Goal: Transaction & Acquisition: Purchase product/service

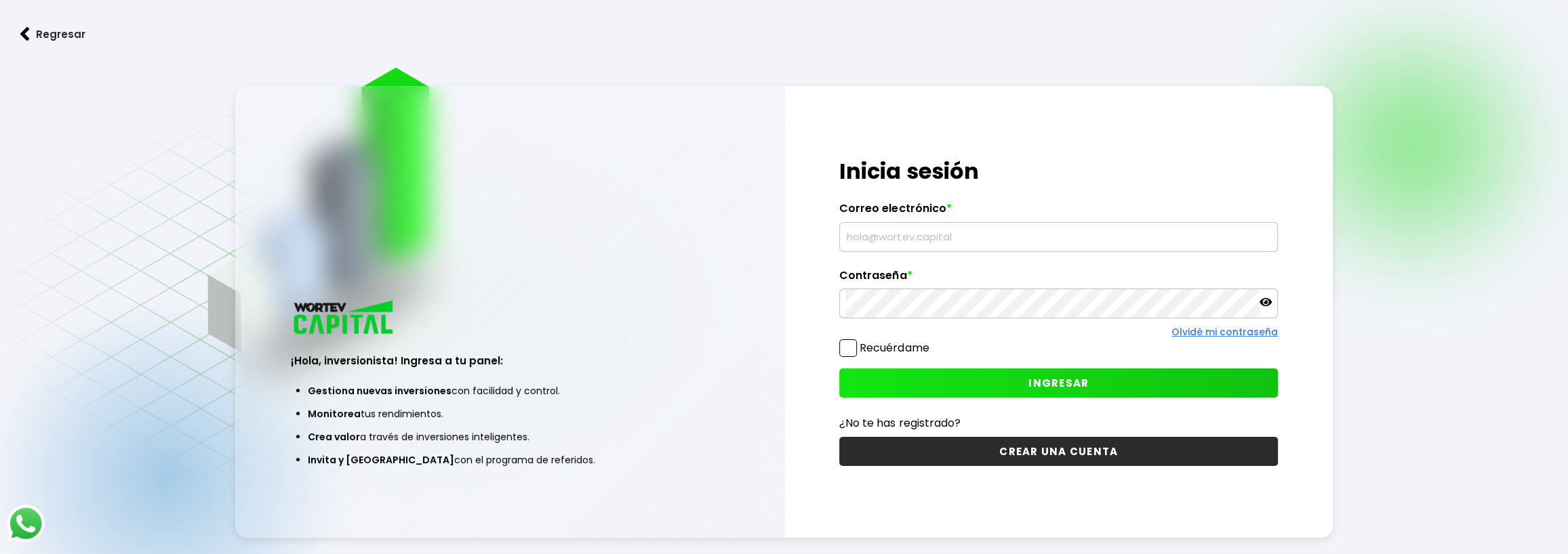
type input "[EMAIL_ADDRESS][DOMAIN_NAME]"
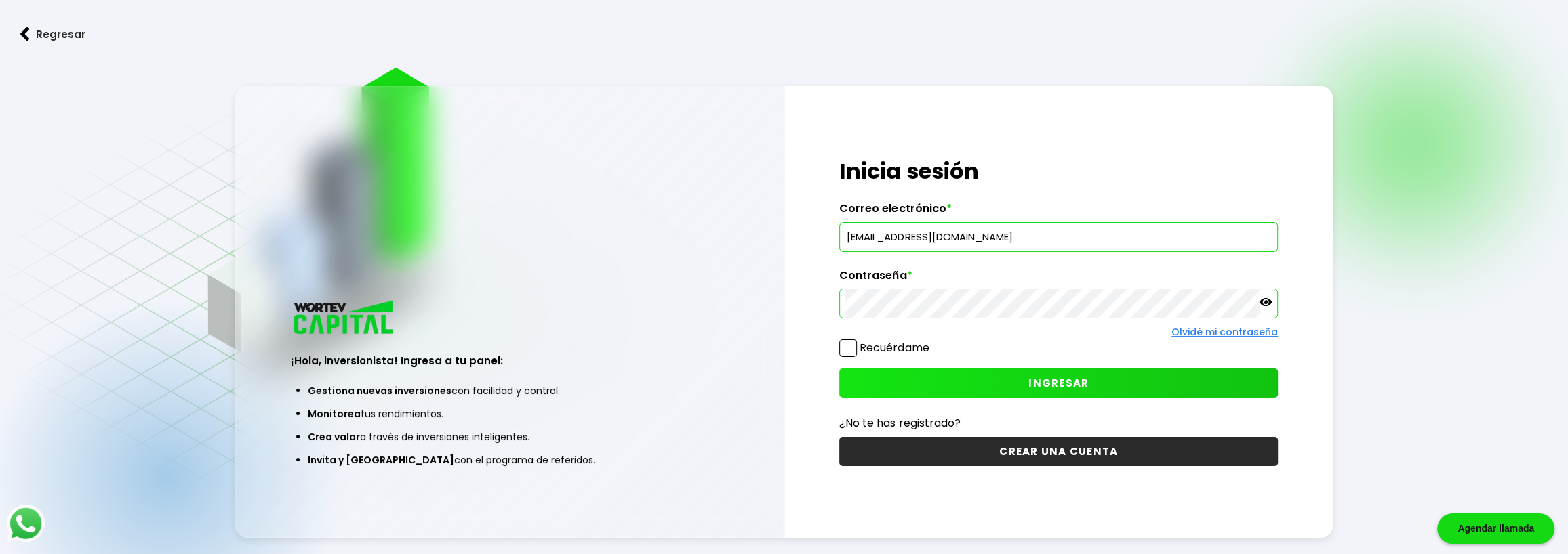
click at [848, 348] on span at bounding box center [848, 348] width 18 height 18
click at [931, 342] on input "Recuérdame" at bounding box center [931, 342] width 0 height 0
click at [911, 385] on button "INGRESAR" at bounding box center [1058, 383] width 439 height 29
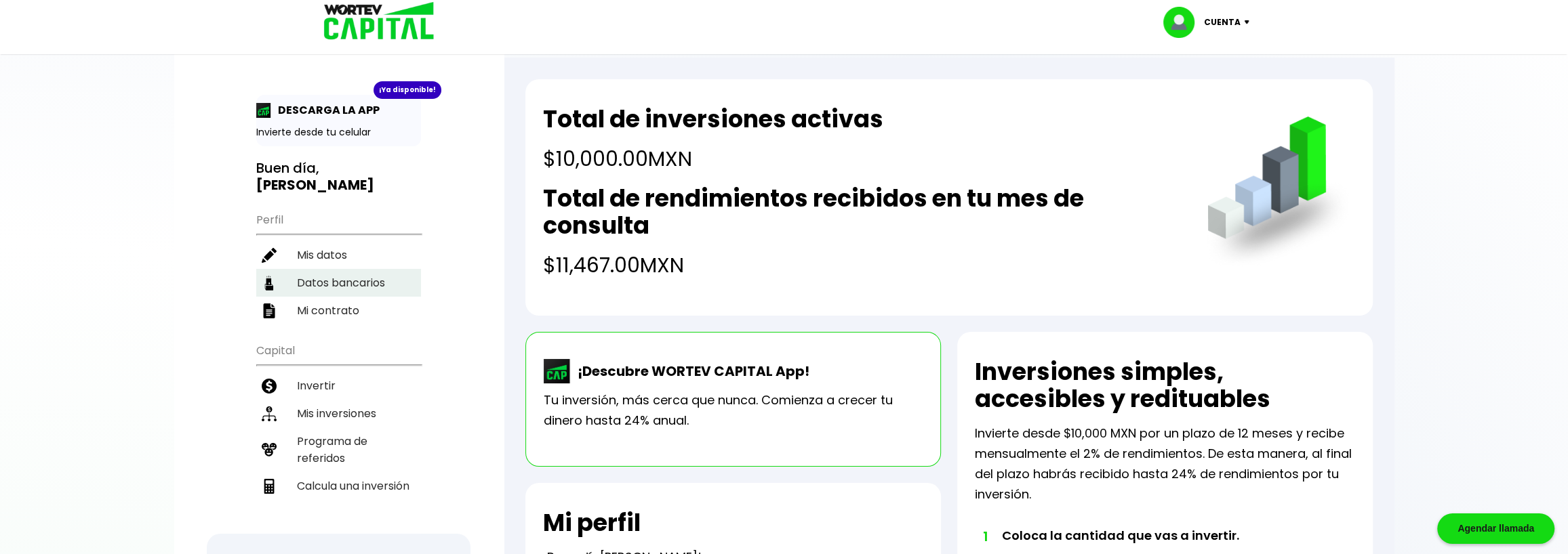
click at [293, 284] on li "Datos bancarios" at bounding box center [339, 283] width 164 height 28
select select "HSBC"
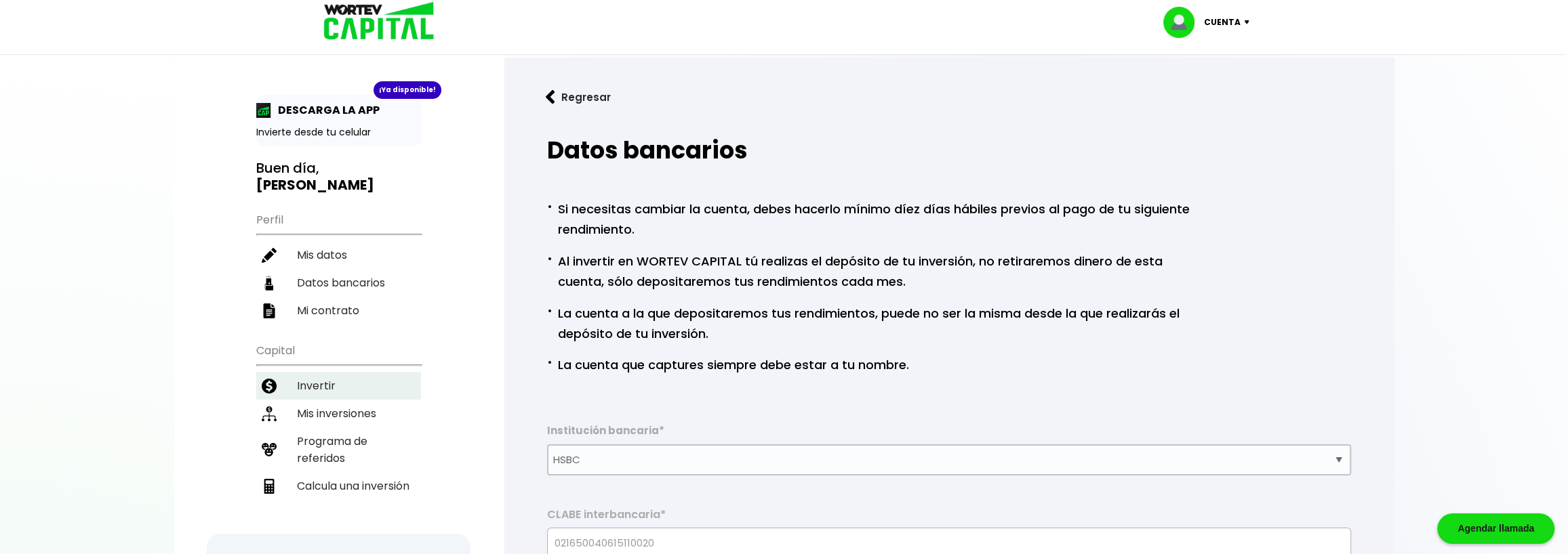
click at [286, 378] on li "Invertir" at bounding box center [339, 386] width 164 height 28
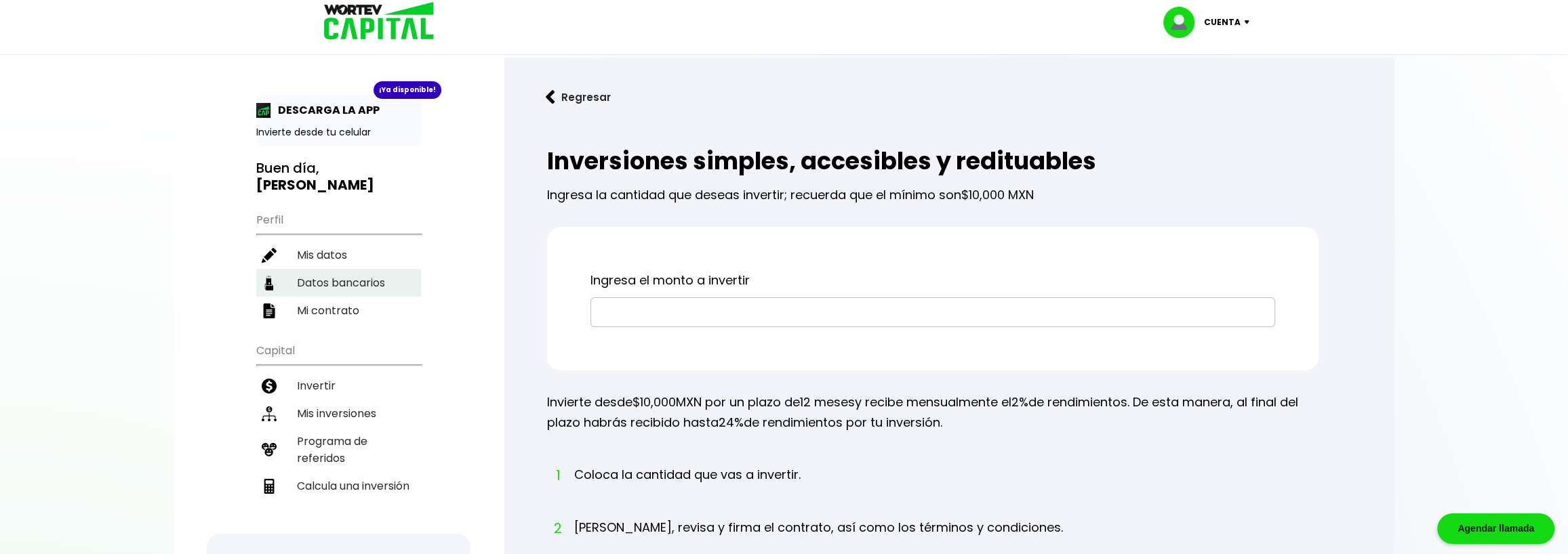
click at [348, 284] on li "Datos bancarios" at bounding box center [339, 283] width 164 height 28
select select "HSBC"
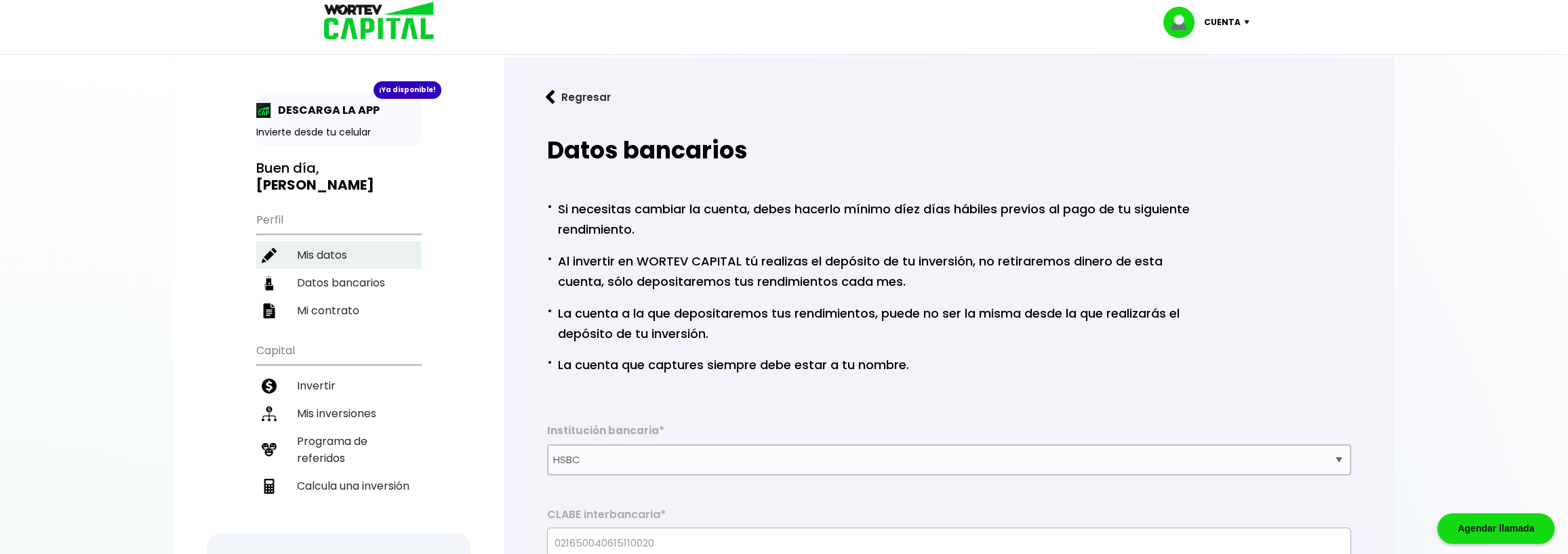
click at [345, 260] on li "Mis datos" at bounding box center [339, 255] width 164 height 28
select select "Hombre"
select select "Posgrado"
select select "PU"
select select "HSBC"
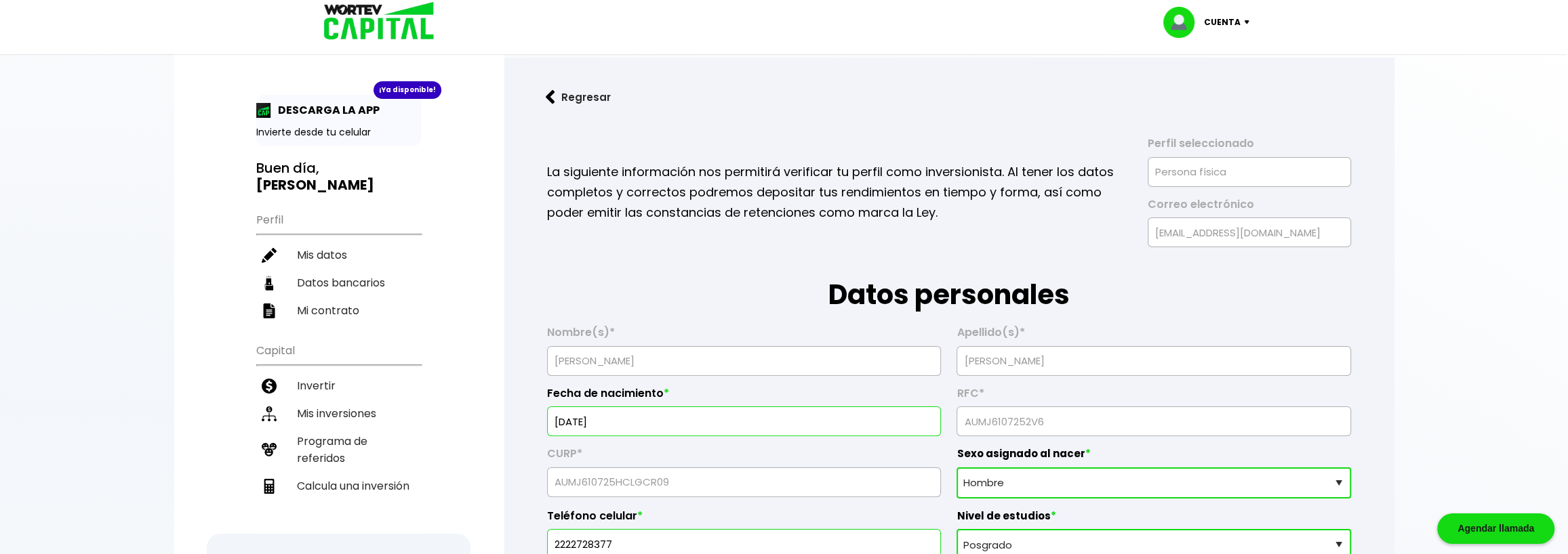
click at [307, 187] on b "[PERSON_NAME]" at bounding box center [315, 185] width 118 height 19
click at [273, 191] on b "[PERSON_NAME]" at bounding box center [315, 185] width 118 height 19
click at [305, 256] on li "Mis datos" at bounding box center [339, 255] width 164 height 28
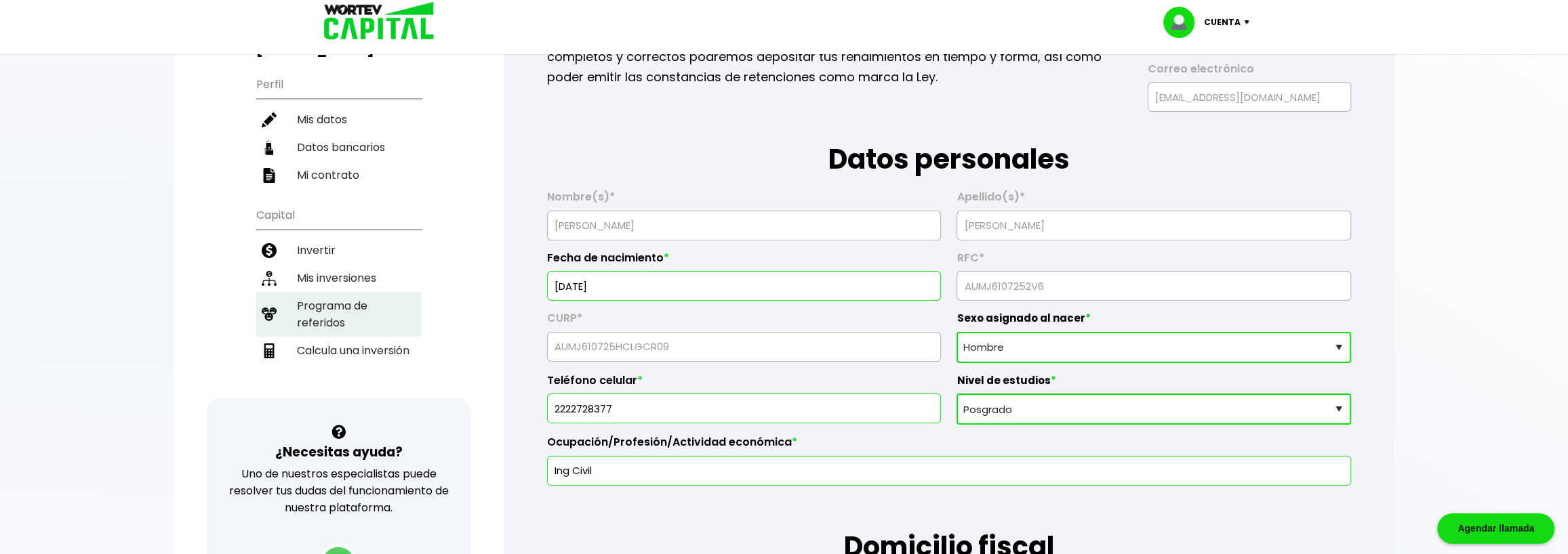
scroll to position [106, 0]
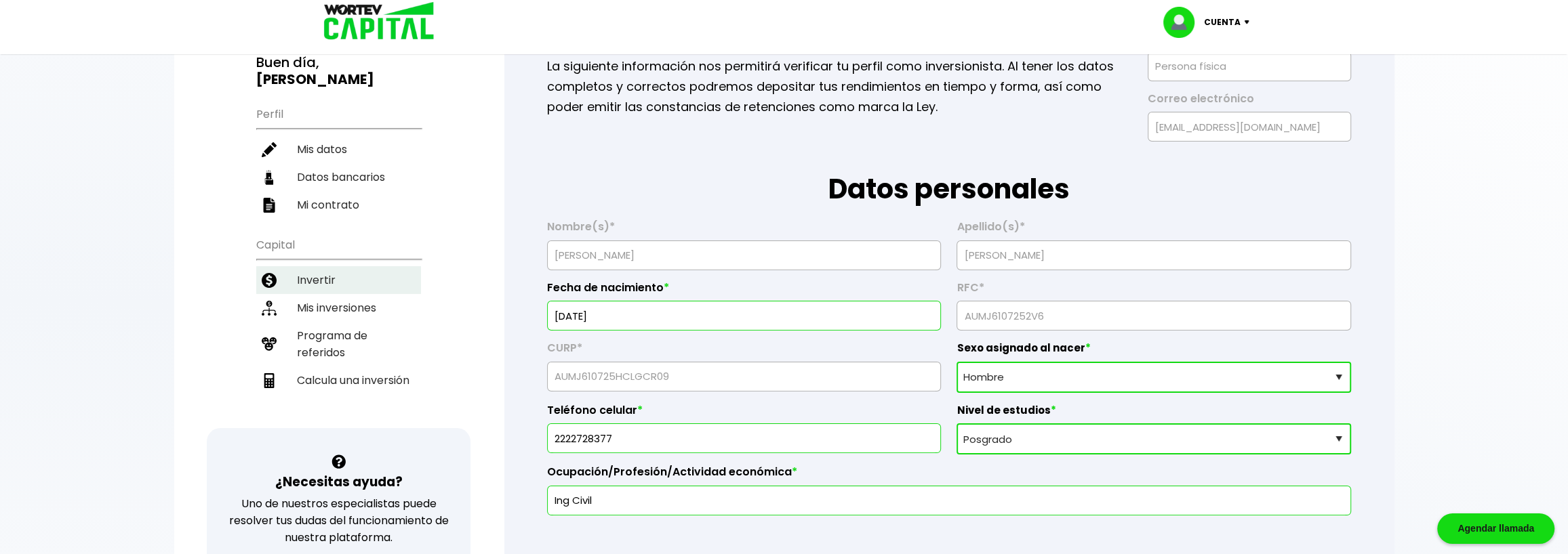
click at [308, 279] on li "Invertir" at bounding box center [339, 280] width 164 height 28
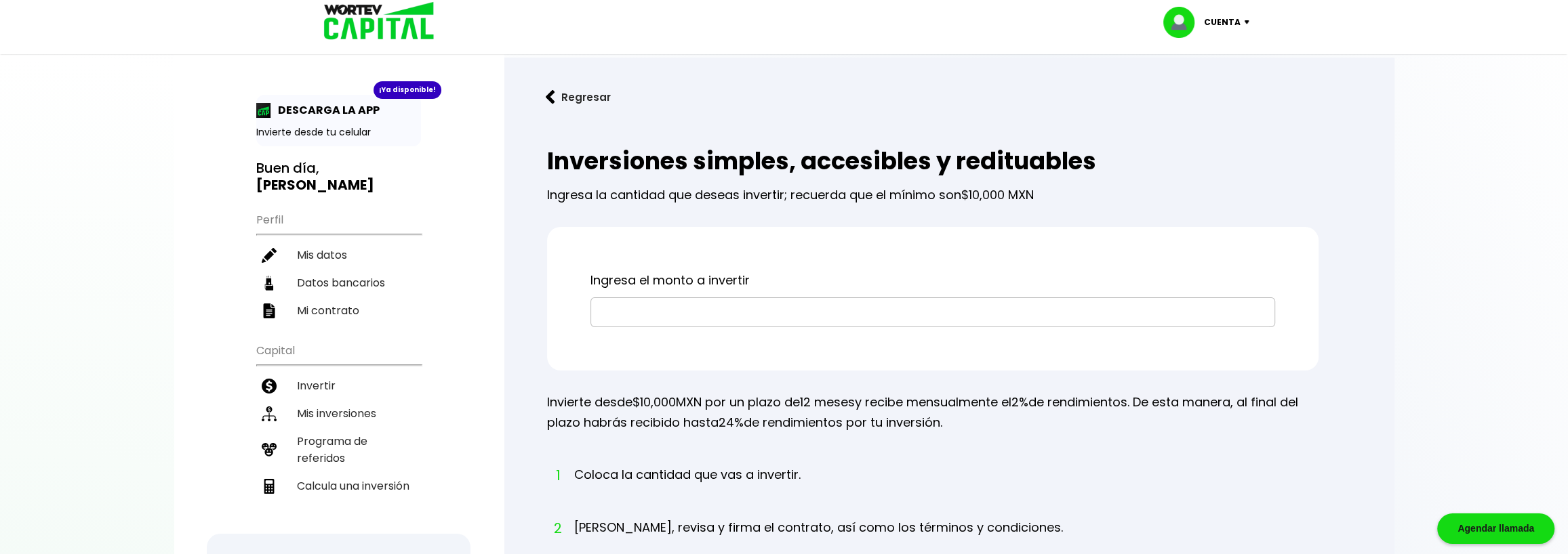
click at [165, 343] on div at bounding box center [784, 277] width 1568 height 554
click at [634, 309] on input "text" at bounding box center [933, 312] width 672 height 28
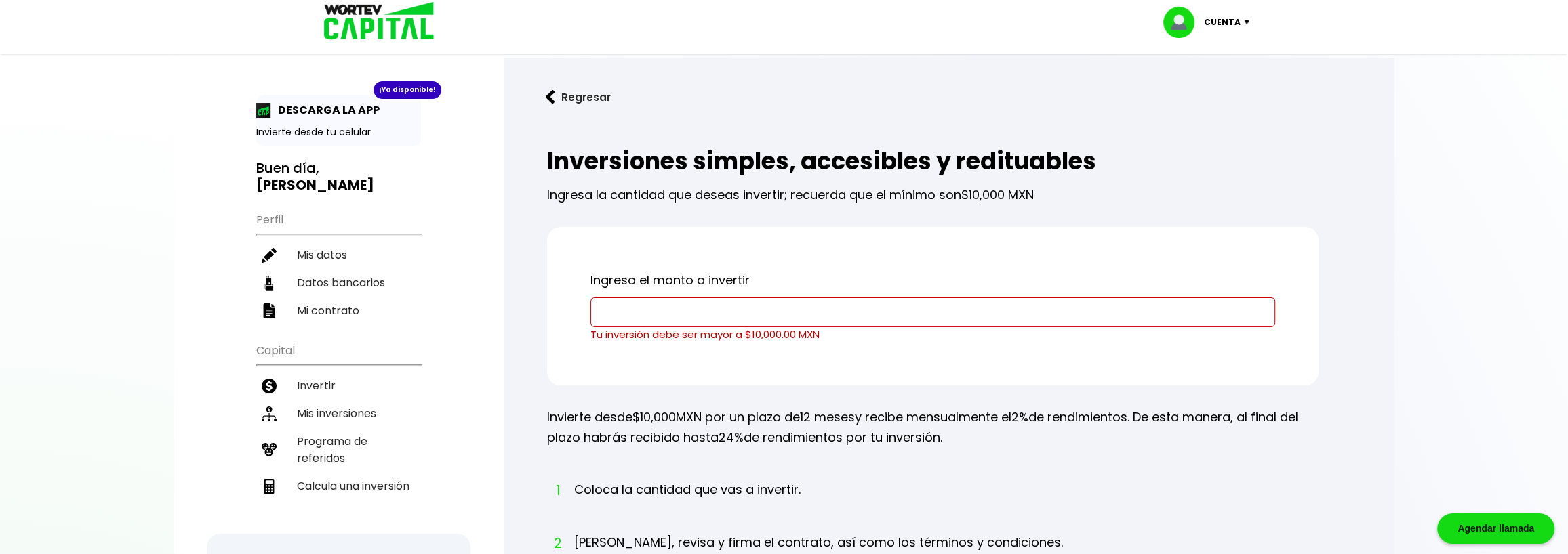
click at [741, 317] on input "text" at bounding box center [933, 312] width 672 height 28
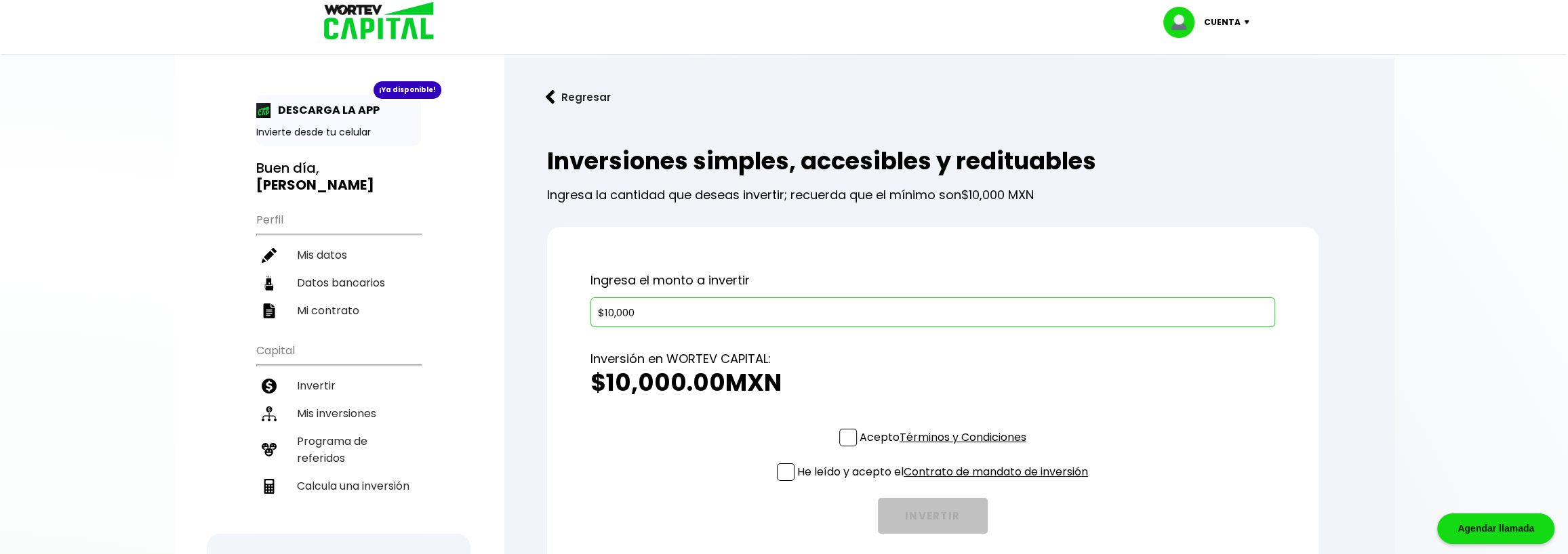
type input "$10,000"
click at [694, 419] on div "Inversión en WORTEV CAPITAL: $10,000.00 MXN" at bounding box center [932, 377] width 685 height 102
click at [835, 426] on div "Inversión en WORTEV CAPITAL: $10,000.00 MXN" at bounding box center [932, 377] width 685 height 102
click at [840, 438] on span at bounding box center [848, 438] width 18 height 18
click at [945, 447] on input "Acepto Términos y Condiciones" at bounding box center [945, 447] width 0 height 0
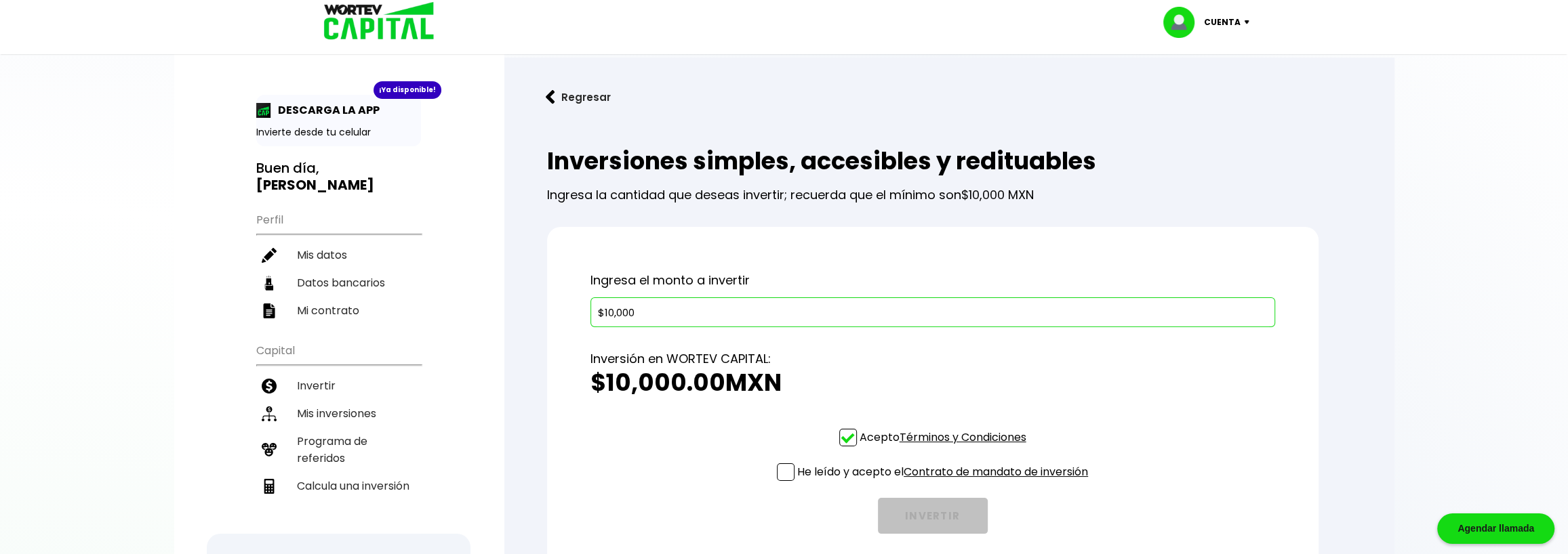
click at [786, 477] on span at bounding box center [786, 472] width 18 height 18
click at [945, 482] on input "He leído y acepto el Contrato de mandato de inversión" at bounding box center [945, 482] width 0 height 0
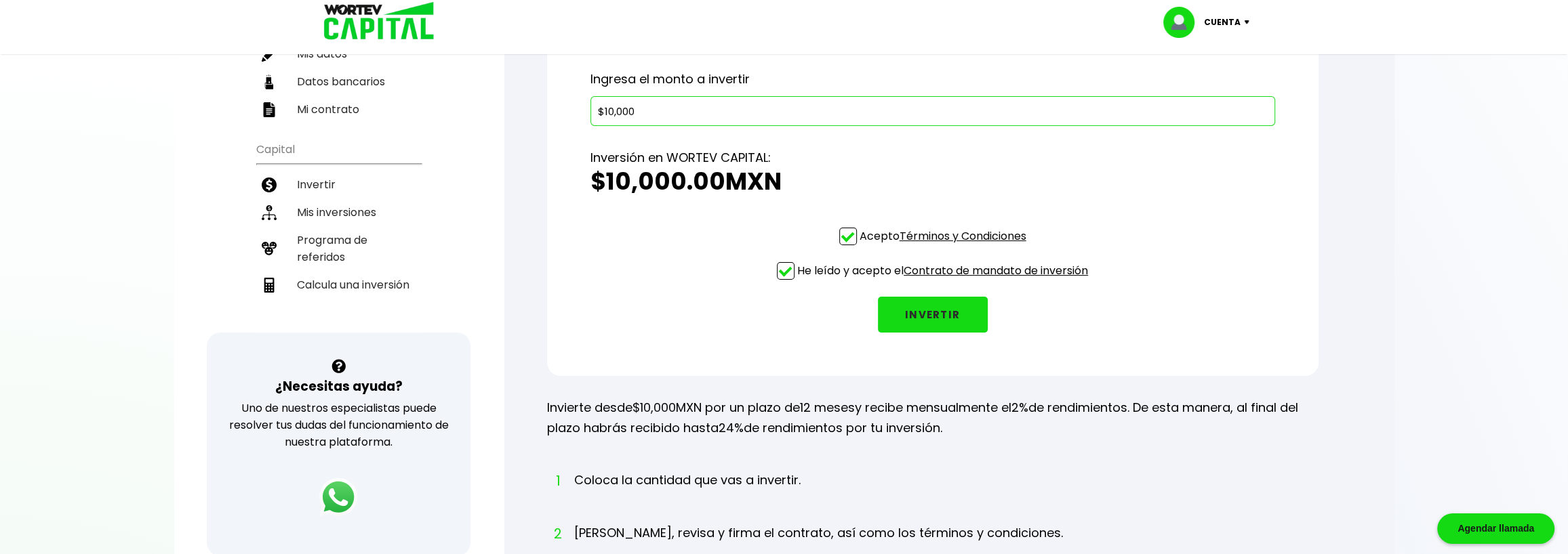
scroll to position [203, 0]
click at [929, 312] on button "INVERTIR" at bounding box center [932, 312] width 110 height 36
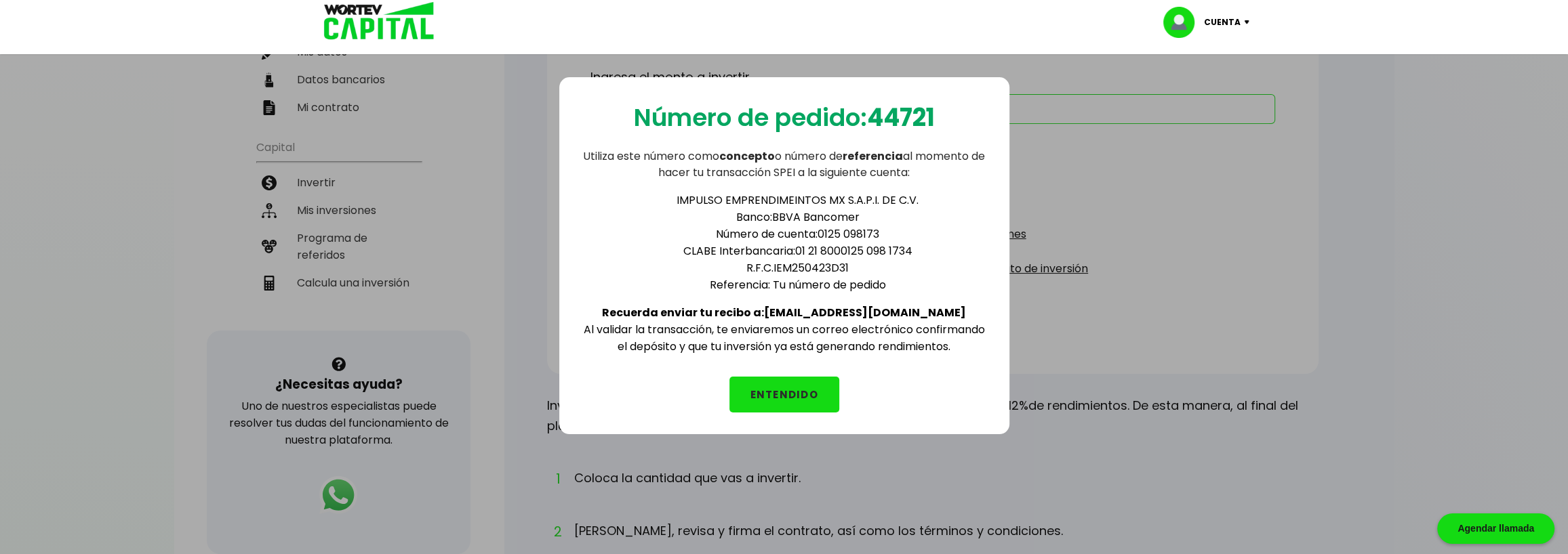
click at [915, 245] on li "CLABE Interbancaria: 01 21 8000125 098 1734" at bounding box center [798, 251] width 379 height 17
drag, startPoint x: 915, startPoint y: 245, endPoint x: 682, endPoint y: 249, distance: 233.0
click at [682, 249] on li "CLABE Interbancaria: 01 21 8000125 098 1734" at bounding box center [798, 251] width 379 height 17
copy li "CLABE Interbancaria: 01 21 8000125 098 1734"
click at [853, 269] on li "R.F.C. IEM250423D31" at bounding box center [798, 268] width 379 height 17
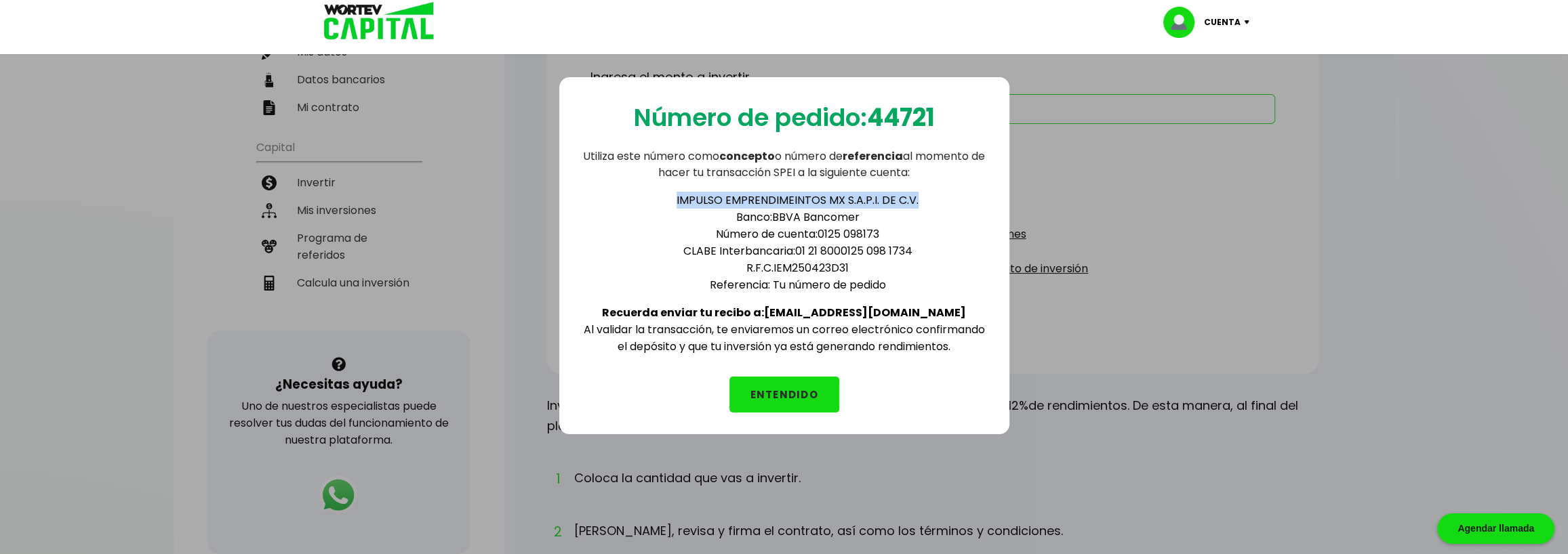
drag, startPoint x: 934, startPoint y: 198, endPoint x: 664, endPoint y: 201, distance: 270.0
click at [664, 201] on li "IMPULSO EMPRENDIMEINTOS MX S.A.P.I. DE C.V." at bounding box center [798, 200] width 379 height 17
copy li "IMPULSO EMPRENDIMEINTOS MX S.A.P.I. DE C.V."
drag, startPoint x: 949, startPoint y: 121, endPoint x: 872, endPoint y: 119, distance: 77.0
click at [872, 119] on div "Número de pedido: 44721 Utiliza este número como concepto o número de referenci…" at bounding box center [784, 255] width 450 height 357
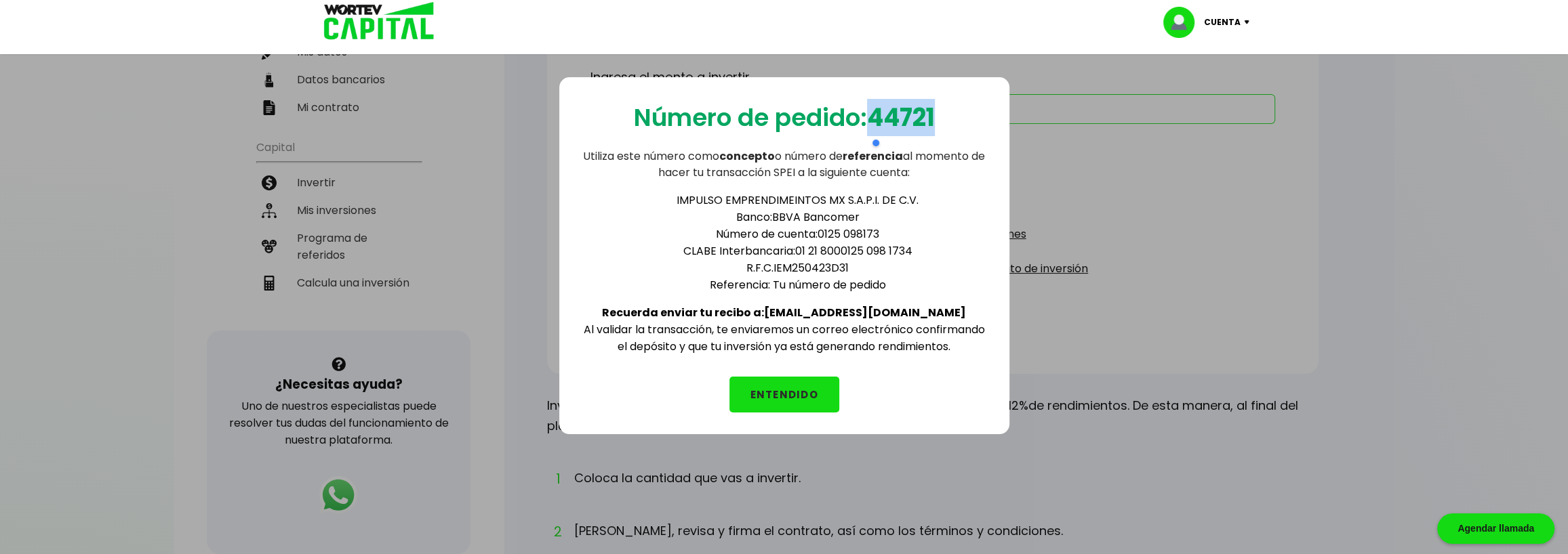
copy b "44721"
click at [791, 382] on button "ENTENDIDO" at bounding box center [784, 395] width 110 height 36
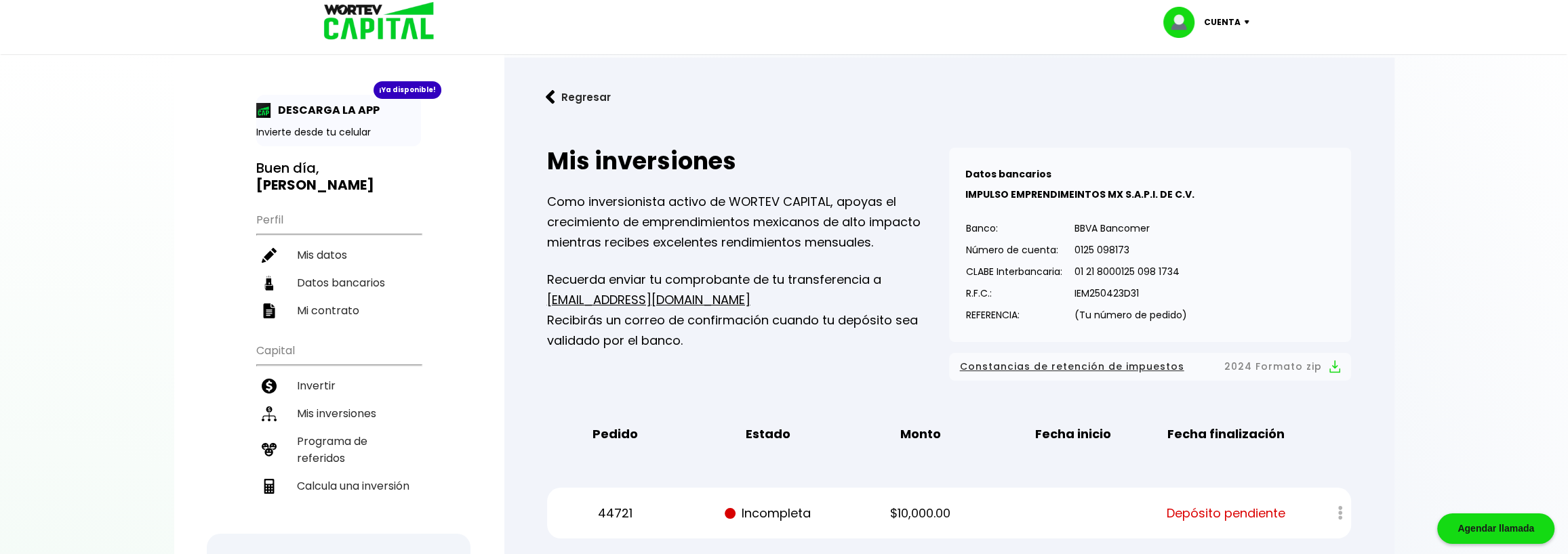
click at [1240, 29] on div "Cuenta" at bounding box center [1211, 22] width 95 height 31
click at [1220, 92] on li "Cerrar sesión" at bounding box center [1207, 90] width 108 height 28
